Goal: Task Accomplishment & Management: Complete application form

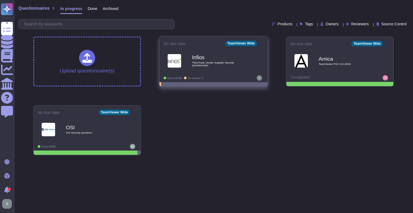
click at [190, 53] on span "Infios Third Party Vendor Supplier Security Questionnaire" at bounding box center [213, 61] width 100 height 22
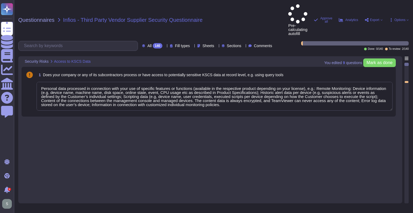
type textarea "Personal data processed in connection with your use of specific features or fun…"
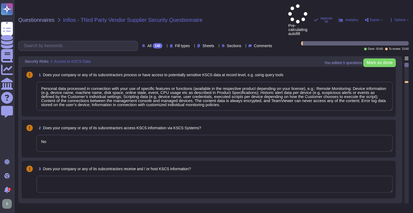
type textarea "No"
type textarea "Personal data processed in connection with your use of specific features or fun…"
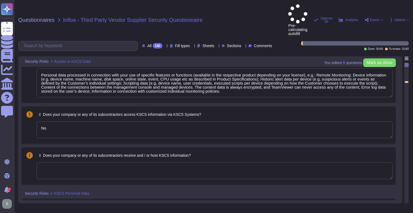
type textarea "No, we do not store or process payment card information."
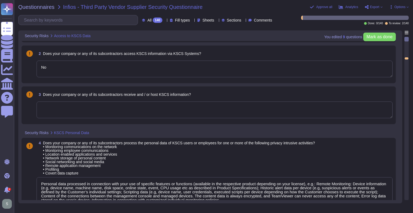
type textarea "No, we do not store or process payment card information."
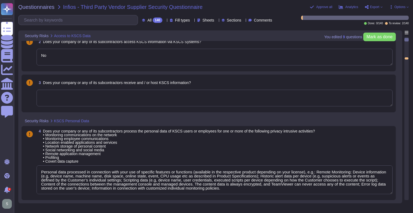
type textarea "Not applicable"
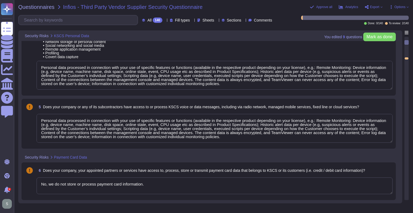
type textarea "No"
type textarea "Not applicable"
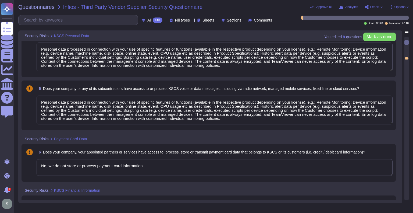
scroll to position [0, 0]
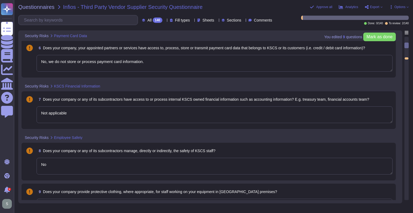
type textarea "No"
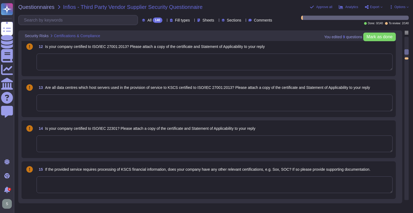
type textarea "Others Coverage"
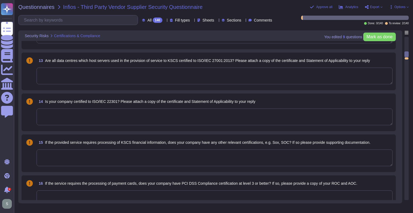
type textarea "None"
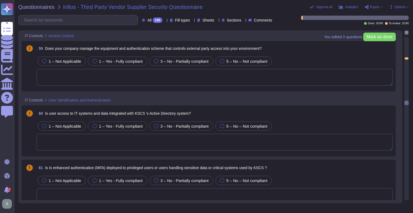
scroll to position [2768, 0]
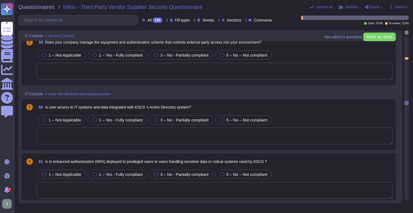
click at [396, 7] on span "Options" at bounding box center [399, 6] width 11 height 3
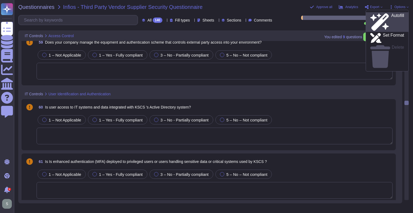
click at [392, 15] on div "Autofill" at bounding box center [387, 21] width 34 height 17
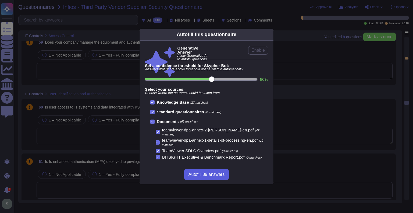
click at [204, 172] on span "Autofill 89 answers" at bounding box center [206, 174] width 36 height 4
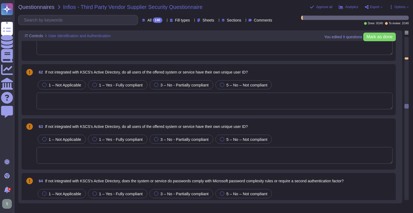
scroll to position [2899, 0]
click at [61, 101] on textarea at bounding box center [215, 100] width 356 height 17
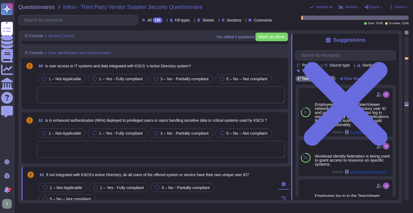
scroll to position [2804, 0]
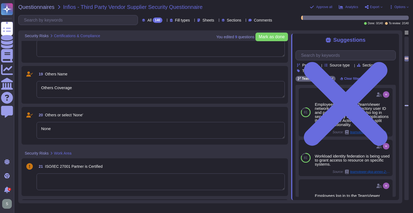
type textarea "Others Coverage"
type textarea "None"
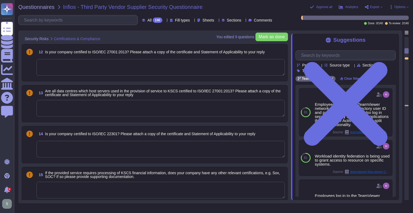
type textarea "No"
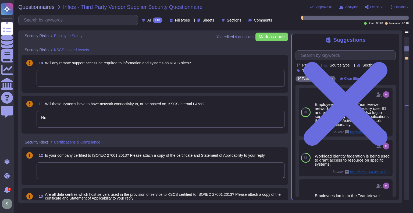
type textarea "No"
type textarea "Not applicable"
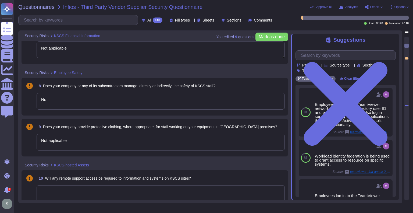
type textarea "Not applicable"
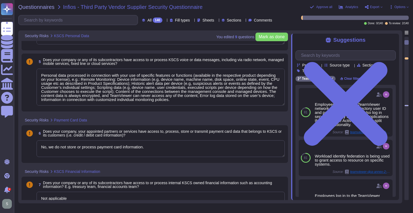
type textarea "Personal data processed in connection with your use of specific features or fun…"
type textarea "No, we do not store or process payment card information."
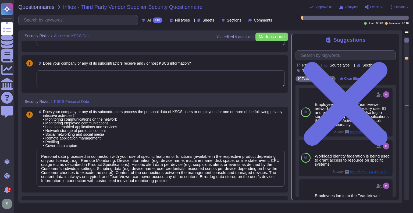
scroll to position [87, 0]
type textarea "Personal data processed in connection with your use of specific features or fun…"
type textarea "No"
